Goal: Information Seeking & Learning: Learn about a topic

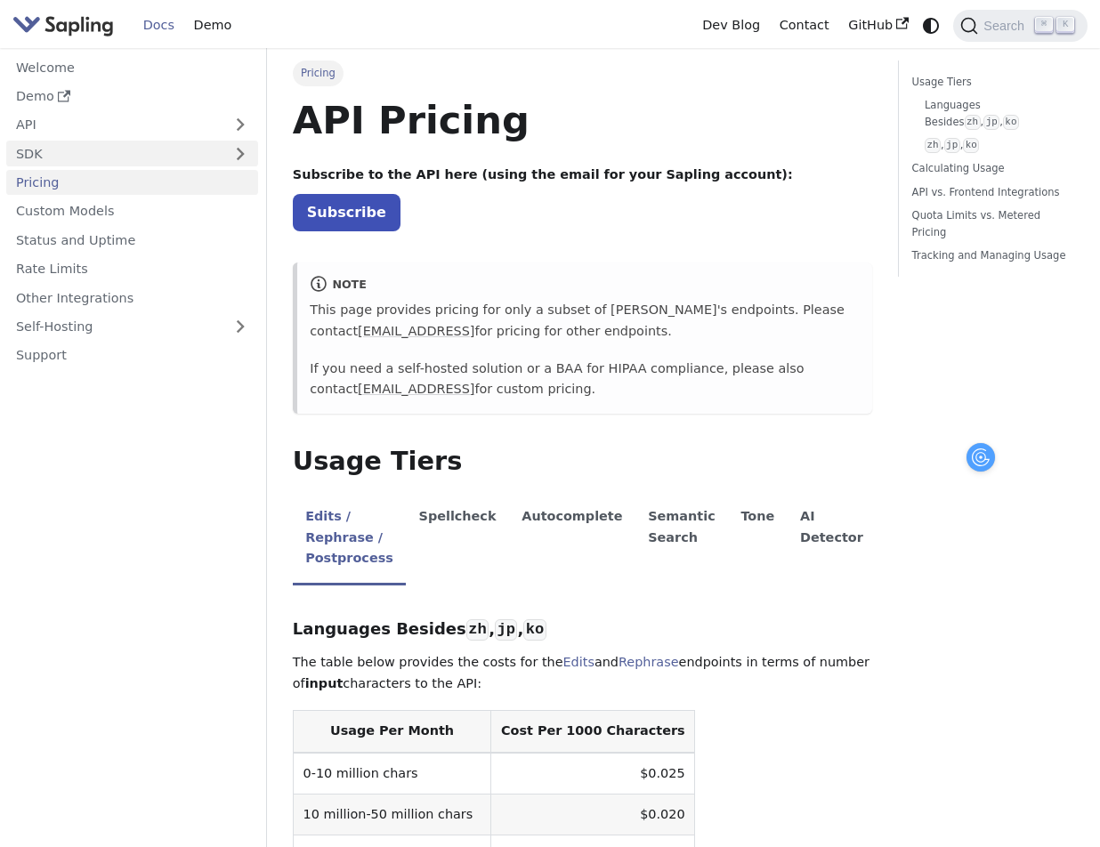
click at [31, 154] on link "SDK" at bounding box center [114, 154] width 216 height 26
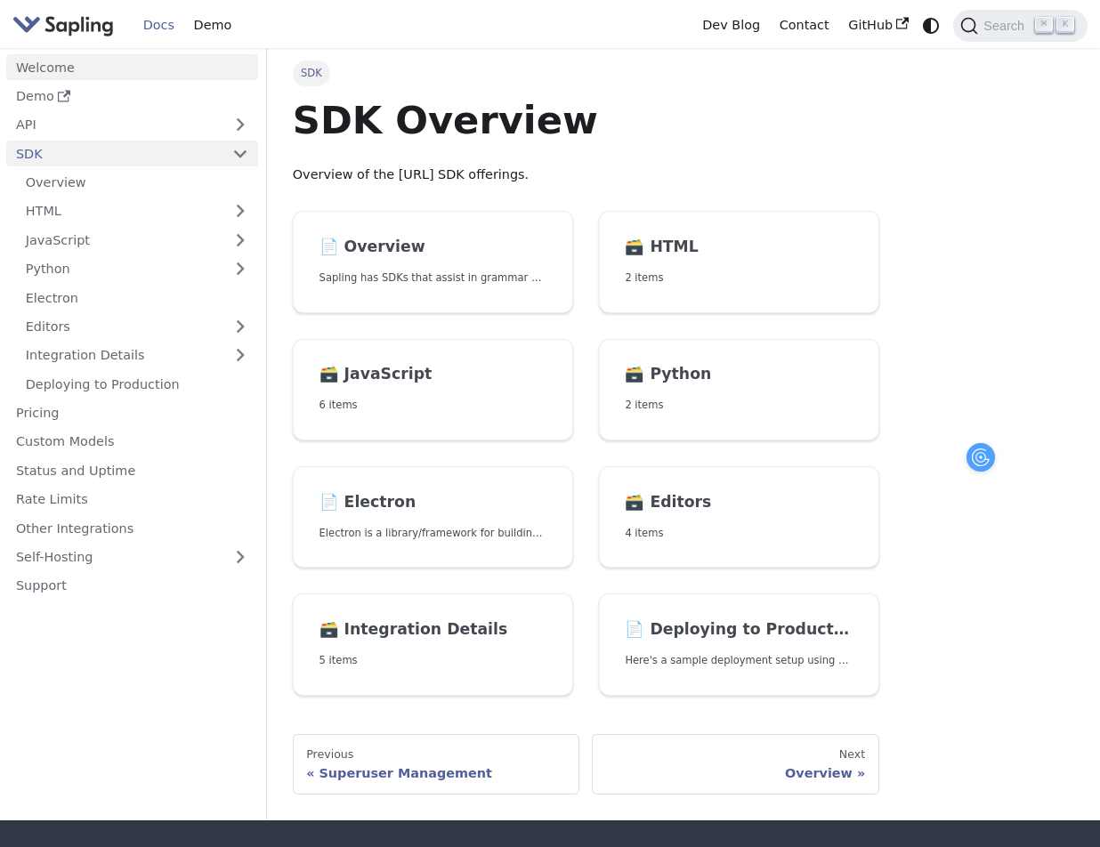
click at [46, 69] on link "Welcome" at bounding box center [132, 67] width 252 height 26
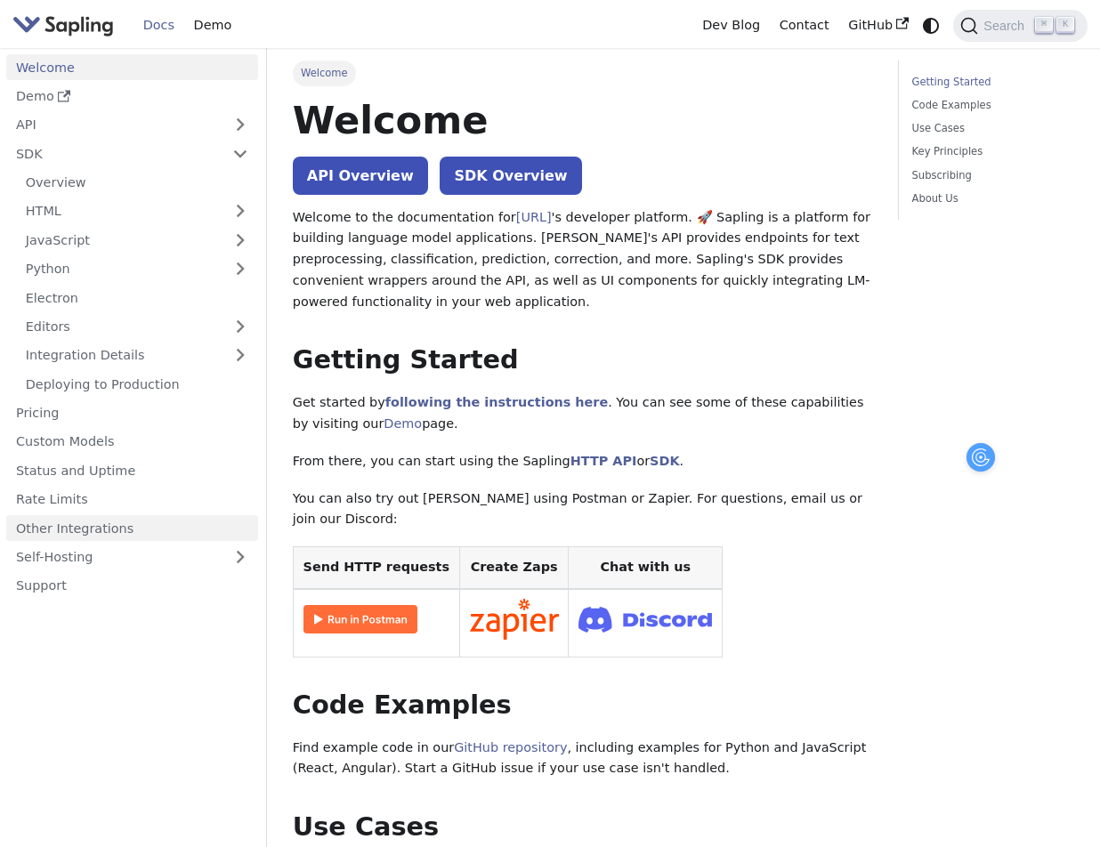
click at [93, 527] on link "Other Integrations" at bounding box center [132, 528] width 252 height 26
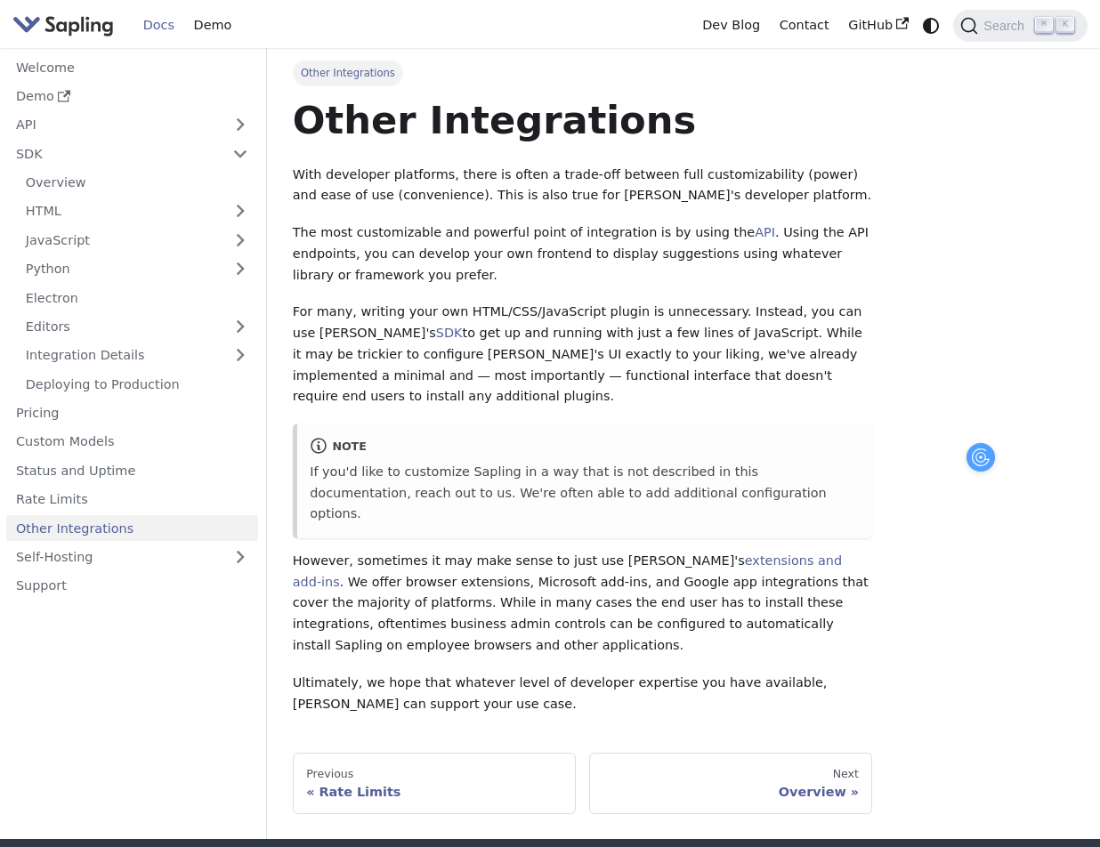
scroll to position [140, 0]
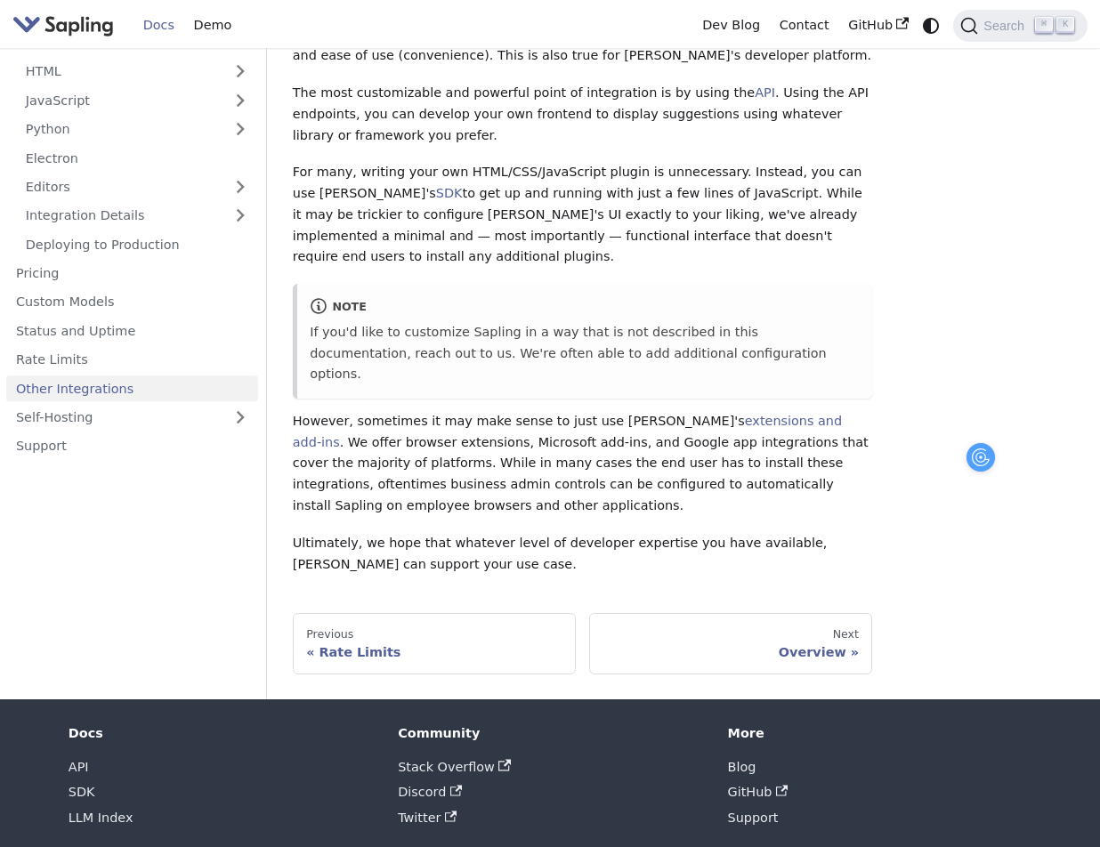
click at [166, 26] on link "Docs" at bounding box center [159, 26] width 51 height 28
